Goal: Check status: Verify the current state of an ongoing process or item

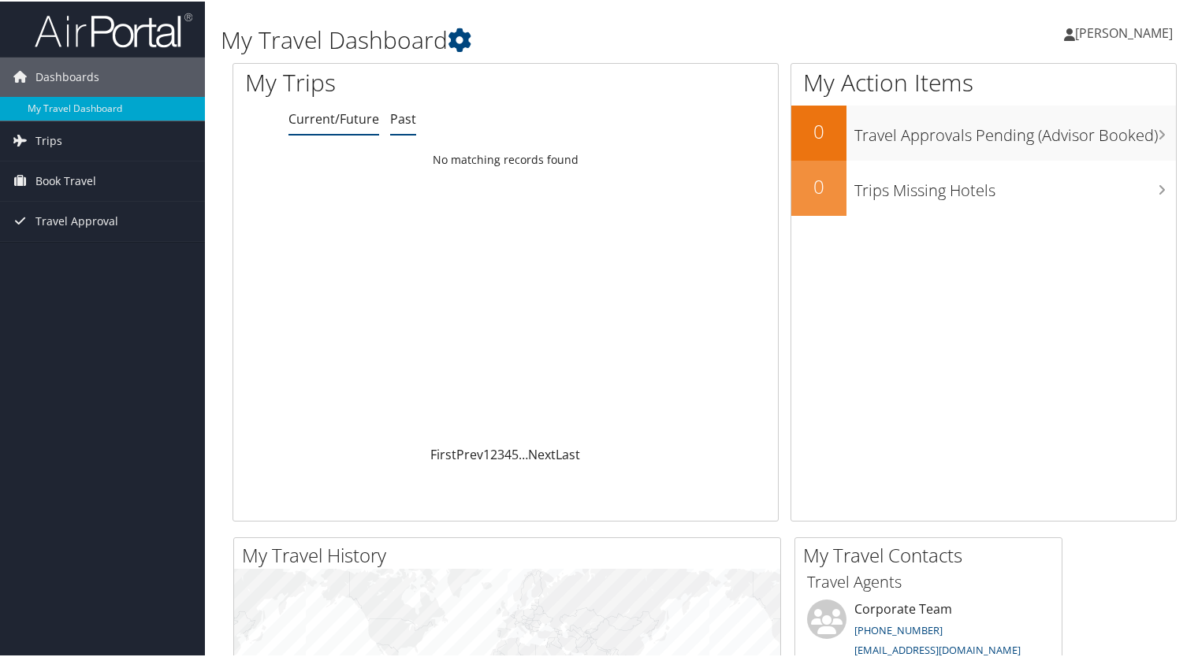
click at [404, 120] on link "Past" at bounding box center [403, 117] width 26 height 17
click at [344, 116] on link "Current/Future" at bounding box center [334, 117] width 91 height 17
click at [82, 210] on span "Travel Approval" at bounding box center [76, 219] width 83 height 39
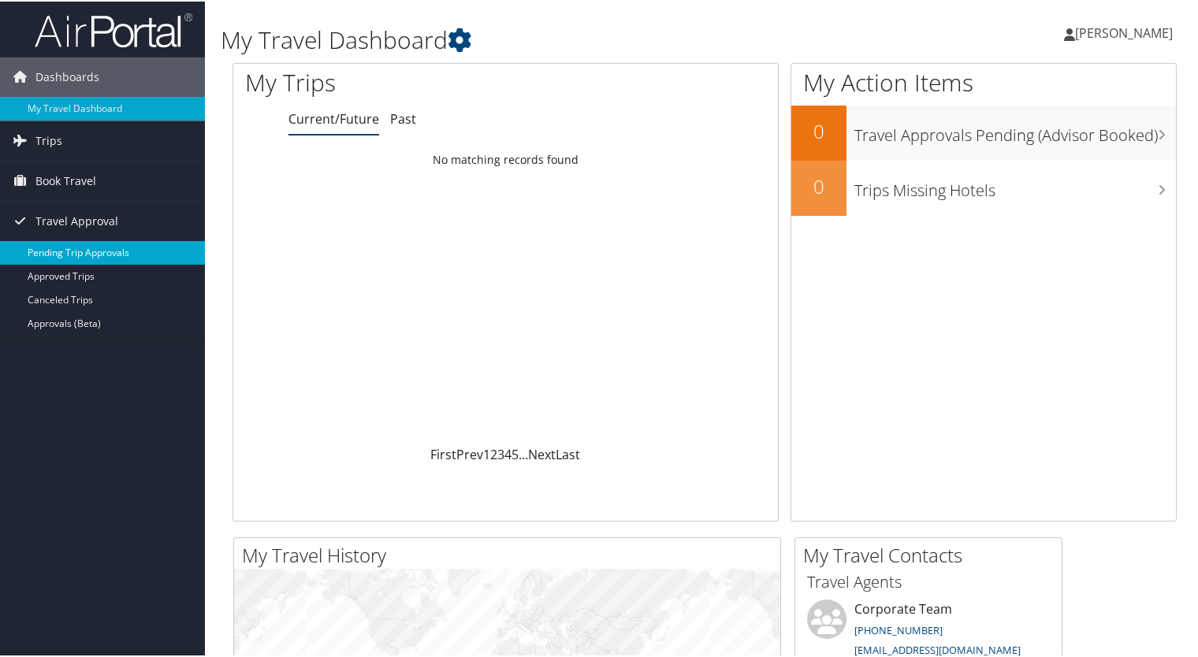
click at [85, 250] on link "Pending Trip Approvals" at bounding box center [102, 252] width 205 height 24
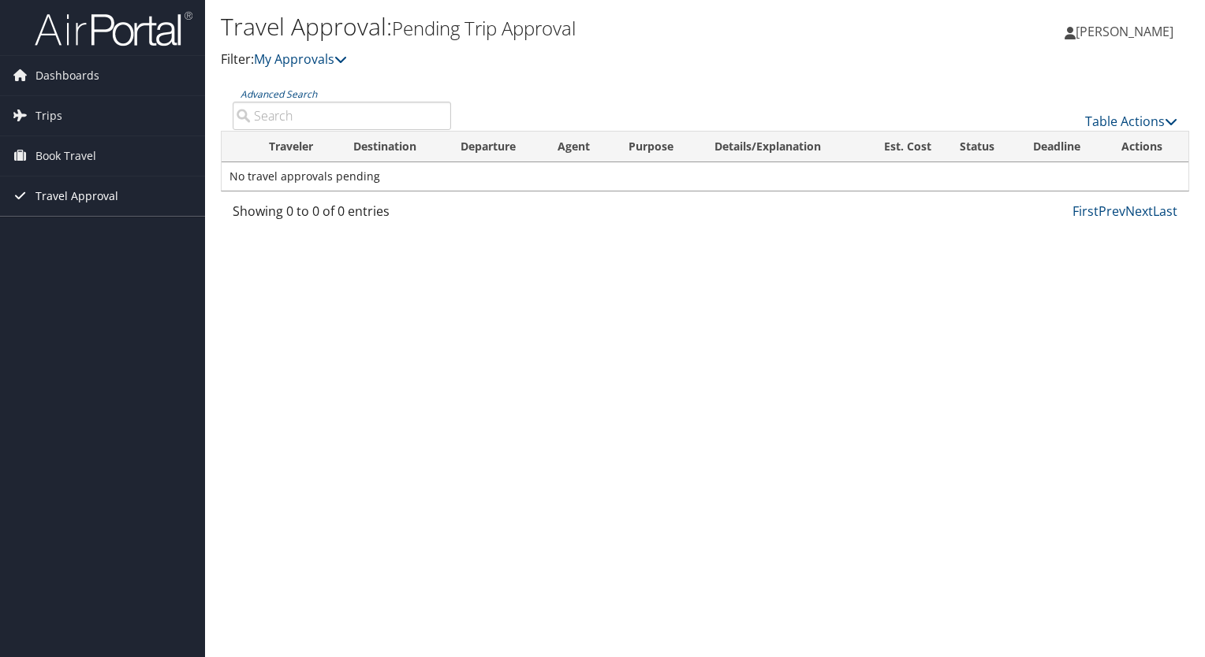
click at [51, 197] on span "Travel Approval" at bounding box center [76, 196] width 83 height 39
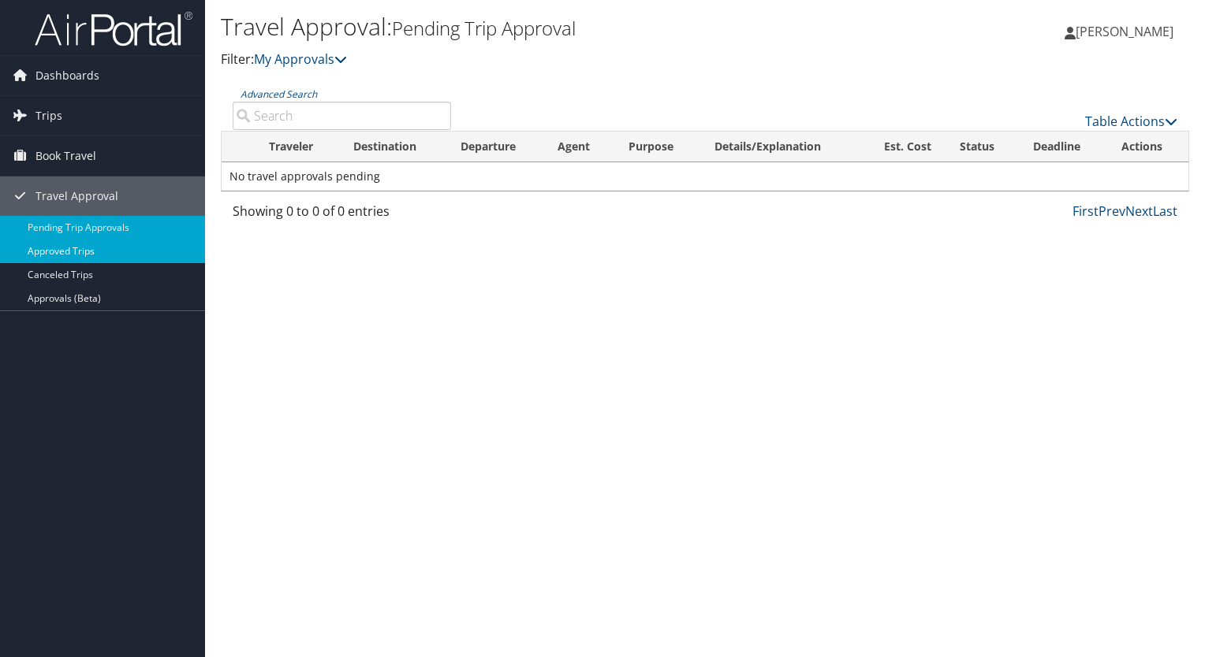
click at [81, 250] on link "Approved Trips" at bounding box center [102, 252] width 205 height 24
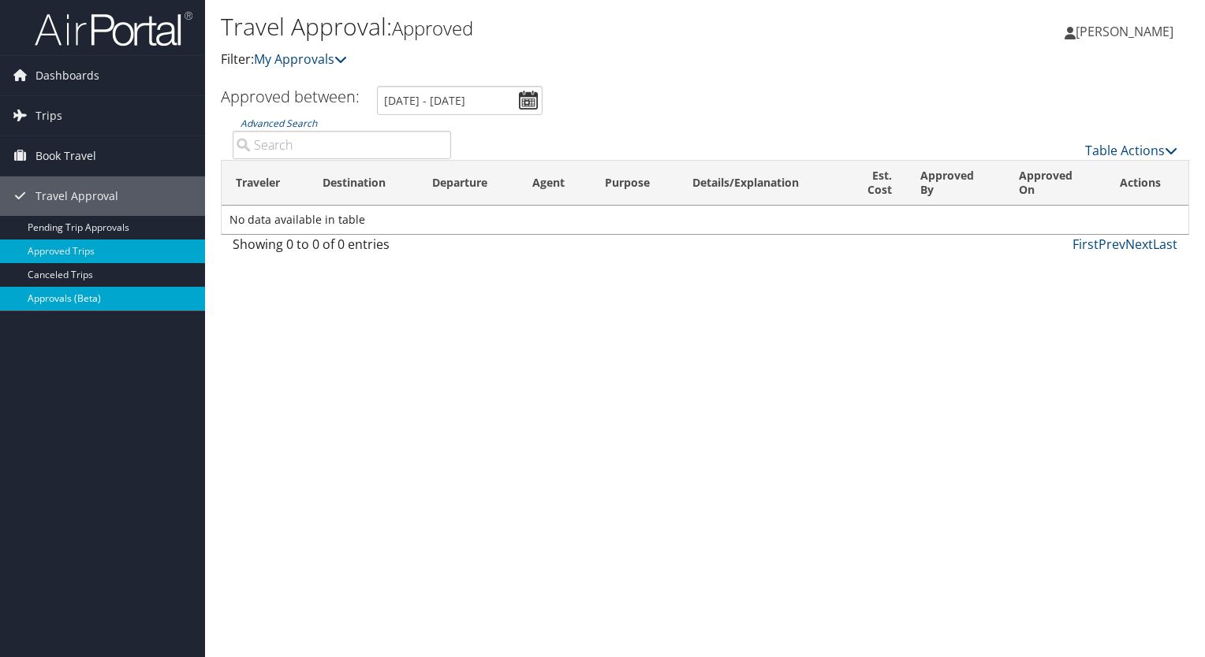
click at [91, 299] on link "Approvals (Beta)" at bounding box center [102, 299] width 205 height 24
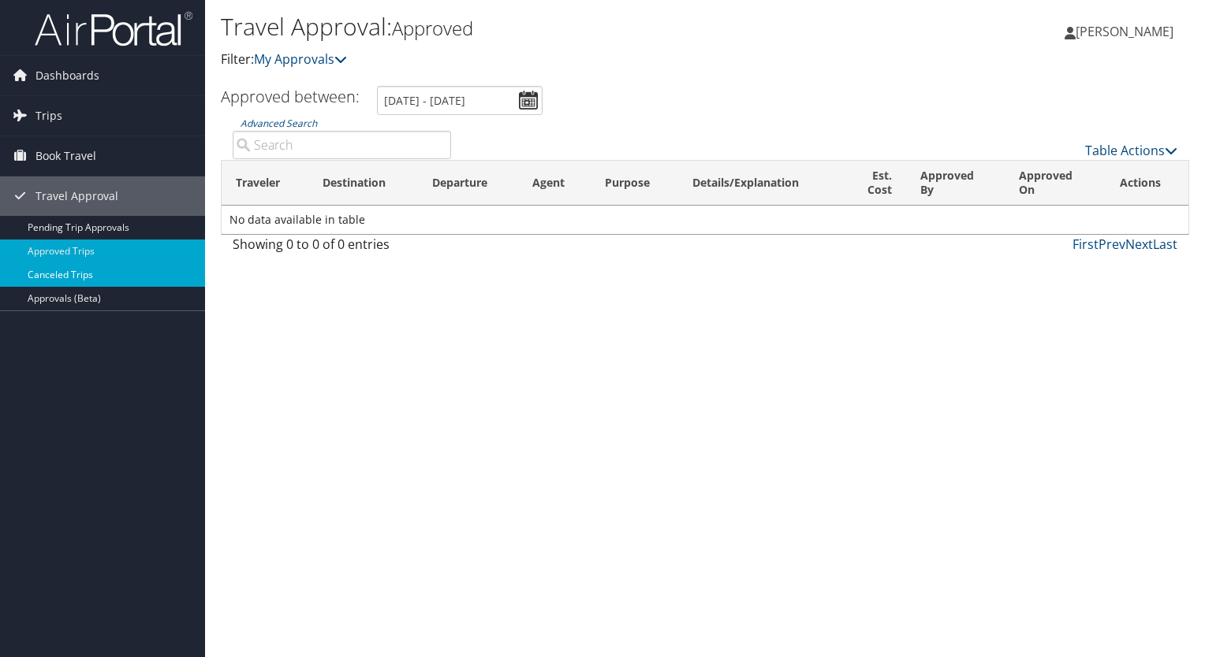
click at [79, 275] on link "Canceled Trips" at bounding box center [102, 275] width 205 height 24
